Goal: Task Accomplishment & Management: Manage account settings

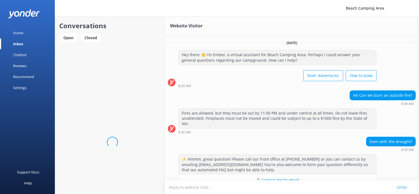
scroll to position [7, 0]
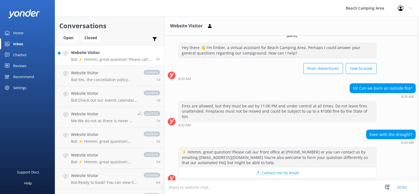
click at [13, 55] on link "Chatbot" at bounding box center [27, 54] width 55 height 11
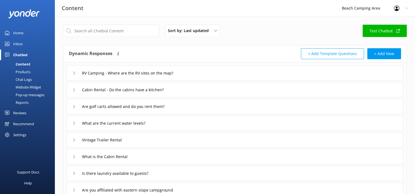
click at [38, 94] on div "Pop-up messages" at bounding box center [23, 95] width 41 height 8
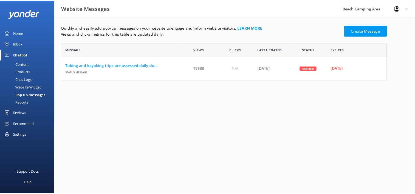
scroll to position [33, 325]
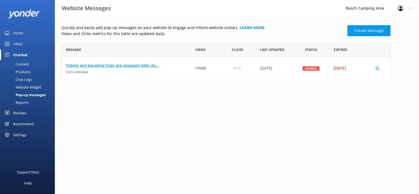
click at [138, 66] on link "Tubing and kayaking trips are assessed daily du..." at bounding box center [122, 66] width 112 height 6
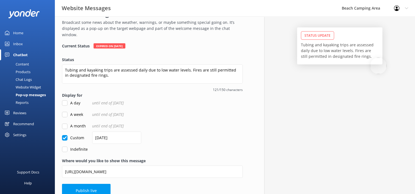
scroll to position [30, 0]
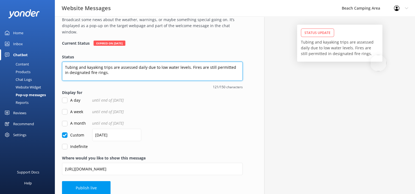
click at [187, 62] on textarea "Tubing and kayaking trips are assessed daily due to low water levels. Fires are…" at bounding box center [152, 71] width 181 height 19
click at [75, 68] on textarea "Tubing and kayaking trips are closed for the season. Fires are still permitted …" at bounding box center [152, 71] width 181 height 19
click at [159, 62] on textarea "Tubing and kayaking trips are closed for the season. Fires are still permitted …" at bounding box center [152, 71] width 181 height 19
click at [81, 67] on textarea "Tubing and kayaking trips are closed for the season. Campfires are still permit…" at bounding box center [152, 71] width 181 height 19
click at [99, 69] on textarea "Tubing and kayaking trips are closed for the season. Campfires are still permit…" at bounding box center [152, 71] width 181 height 19
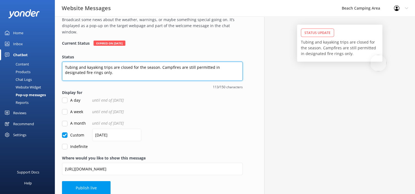
type textarea "Tubing and kayaking trips are closed for the season. Campfires are still permit…"
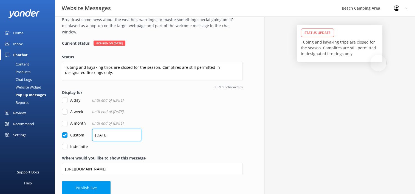
click at [99, 129] on input "[DATE]" at bounding box center [116, 135] width 49 height 12
click at [105, 129] on input "[DATE]" at bounding box center [116, 135] width 49 height 12
click at [99, 129] on input "[DATE]" at bounding box center [116, 135] width 49 height 12
type input "[DATE]"
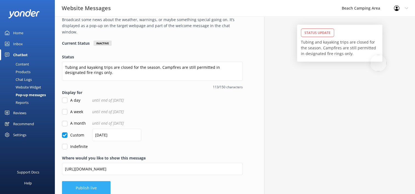
click at [86, 183] on button "Publish live" at bounding box center [86, 188] width 49 height 14
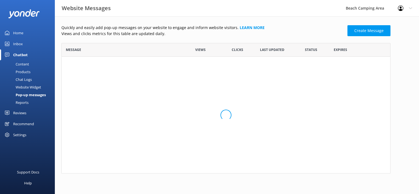
scroll to position [33, 325]
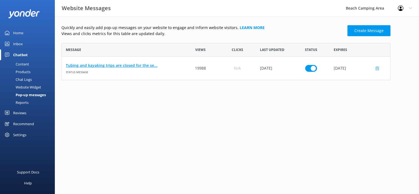
click at [114, 65] on link "Tubing and kayaking trips are closed for the se..." at bounding box center [122, 66] width 112 height 6
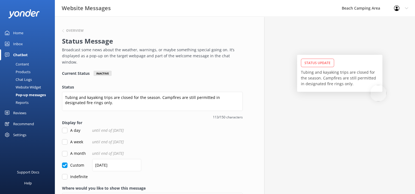
click at [23, 64] on div "Content" at bounding box center [16, 64] width 26 height 8
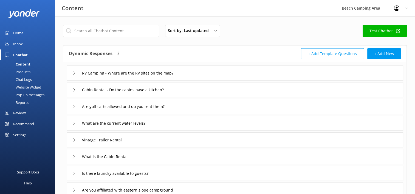
click at [20, 79] on div "Chat Logs" at bounding box center [17, 80] width 29 height 8
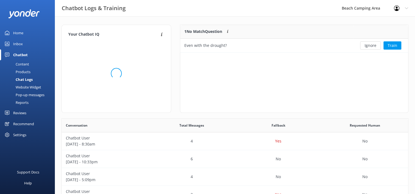
scroll to position [4, 4]
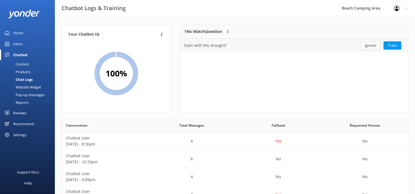
click at [372, 47] on button "Ignore" at bounding box center [370, 45] width 21 height 8
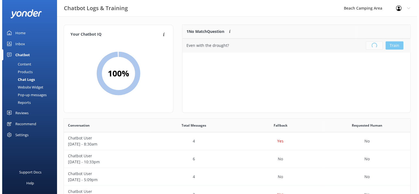
scroll to position [64, 224]
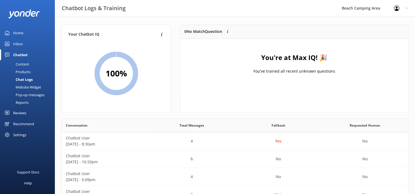
click at [19, 44] on div "Inbox" at bounding box center [18, 43] width 10 height 11
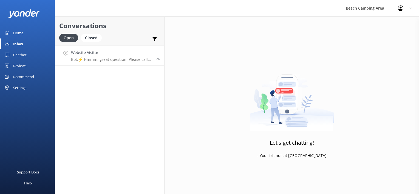
click at [94, 59] on p "Bot: ⚡ Hmmm, great question! Please call our front office at [PHONE_NUMBER] or …" at bounding box center [111, 59] width 81 height 5
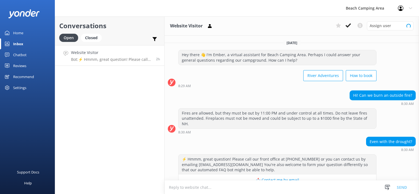
scroll to position [7, 0]
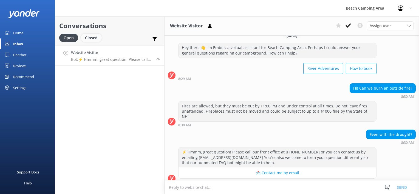
click at [94, 36] on div "Closed" at bounding box center [91, 38] width 21 height 8
